Goal: Transaction & Acquisition: Book appointment/travel/reservation

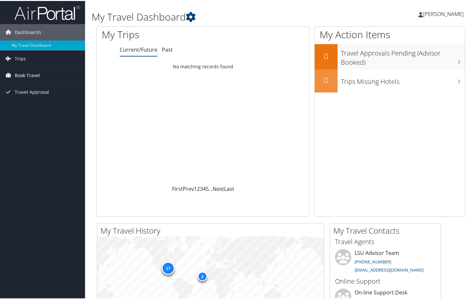
click at [42, 76] on link "Book Travel" at bounding box center [42, 74] width 85 height 16
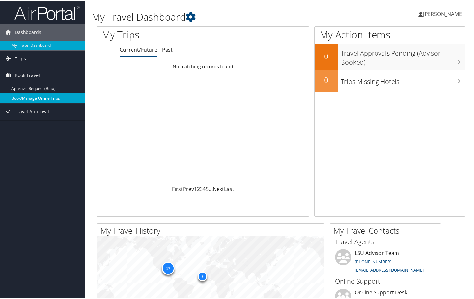
click at [49, 98] on link "Book/Manage Online Trips" at bounding box center [42, 98] width 85 height 10
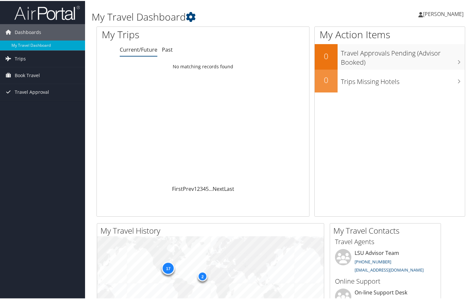
click at [220, 1] on div "My Travel Dashboard Achim Herrmann Achim Herrmann My Settings Travel Agency Con…" at bounding box center [281, 13] width 392 height 26
click at [24, 75] on span "Book Travel" at bounding box center [27, 74] width 25 height 16
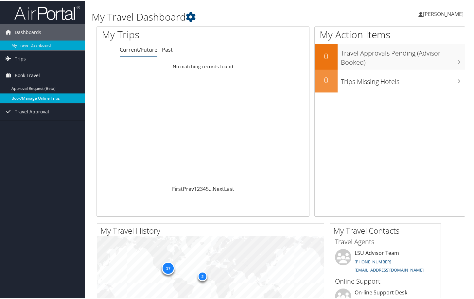
click at [30, 97] on link "Book/Manage Online Trips" at bounding box center [42, 98] width 85 height 10
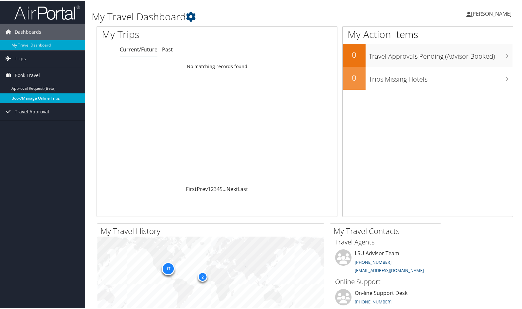
click at [43, 99] on link "Book/Manage Online Trips" at bounding box center [42, 98] width 85 height 10
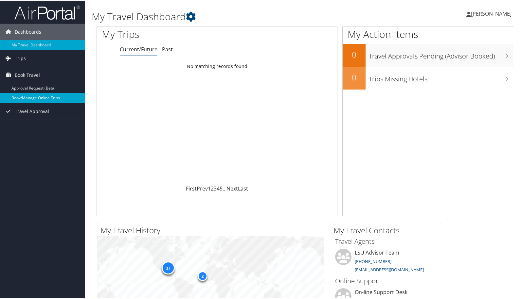
click at [45, 93] on link "Book/Manage Online Trips" at bounding box center [42, 98] width 85 height 10
